Goal: Subscribe to service/newsletter

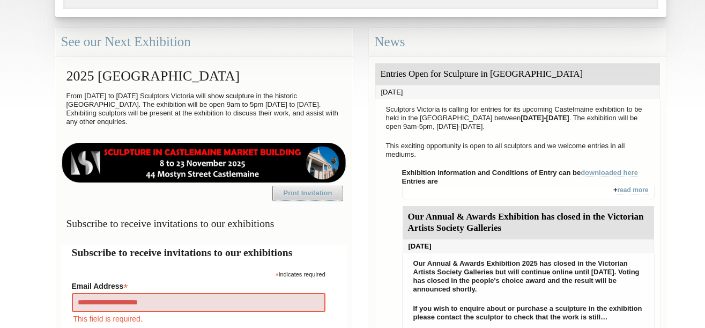
type input "**********"
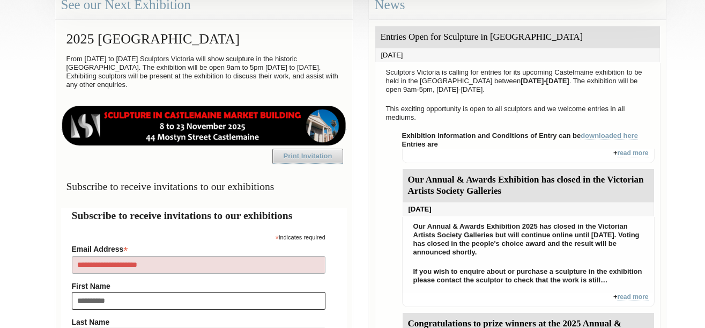
type input "**********"
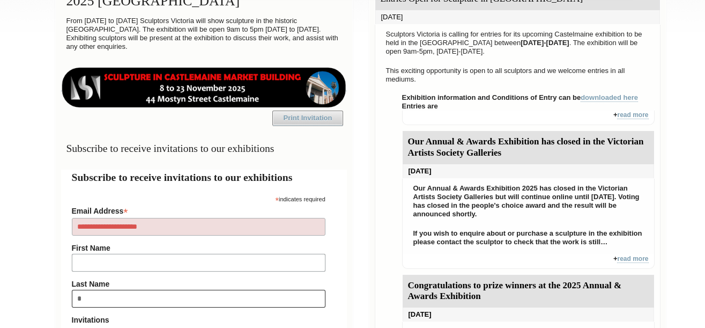
type input "**"
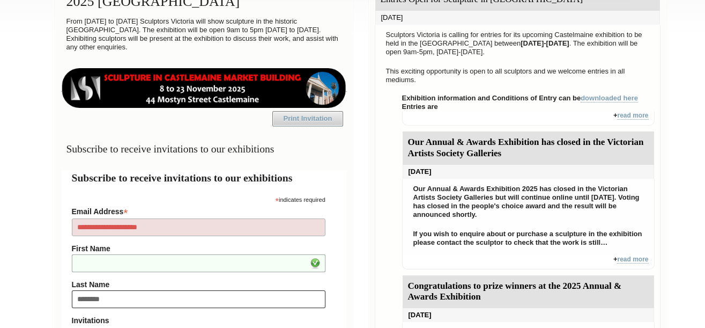
type input "********"
